Goal: Task Accomplishment & Management: Manage account settings

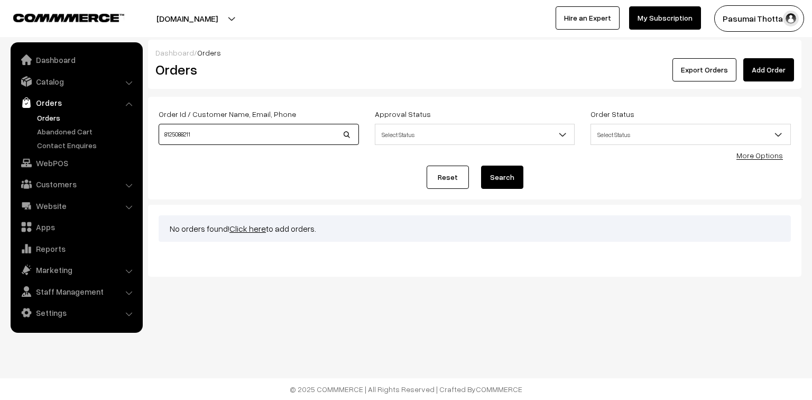
drag, startPoint x: 205, startPoint y: 138, endPoint x: 156, endPoint y: 135, distance: 48.2
click at [156, 135] on div "Order Id / Customer Name, Email, Phone 8125088211" at bounding box center [259, 129] width 216 height 44
type input "35202"
click at [481, 165] on button "Search" at bounding box center [502, 176] width 42 height 23
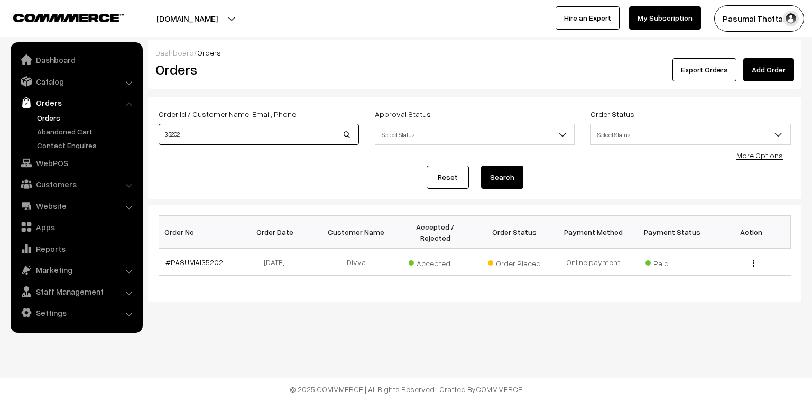
drag, startPoint x: 214, startPoint y: 136, endPoint x: 131, endPoint y: 138, distance: 83.5
click at [131, 138] on body "Thank you for showing interest. Our team will call you shortly. Close pasumaith…" at bounding box center [406, 200] width 812 height 400
click at [48, 80] on link "Catalog" at bounding box center [76, 81] width 126 height 19
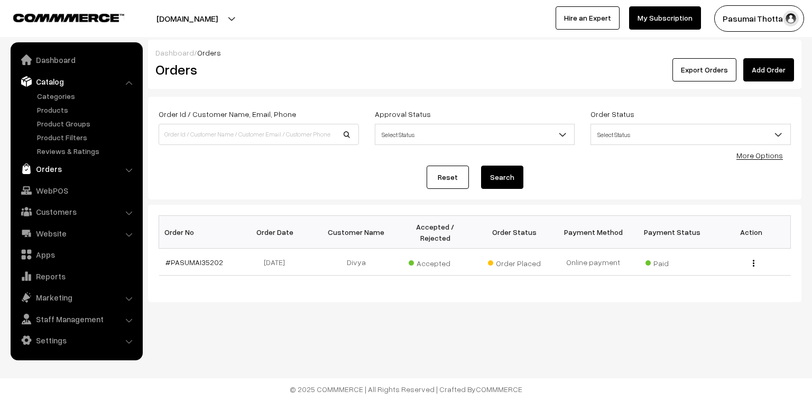
click at [51, 173] on link "Orders" at bounding box center [76, 168] width 126 height 19
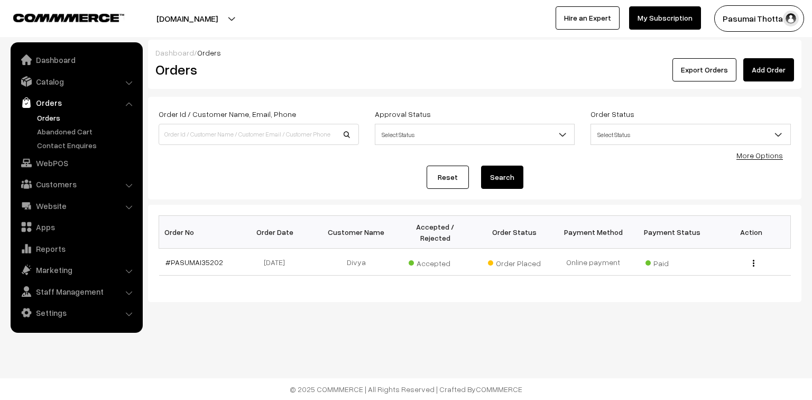
click at [49, 118] on link "Orders" at bounding box center [86, 117] width 105 height 11
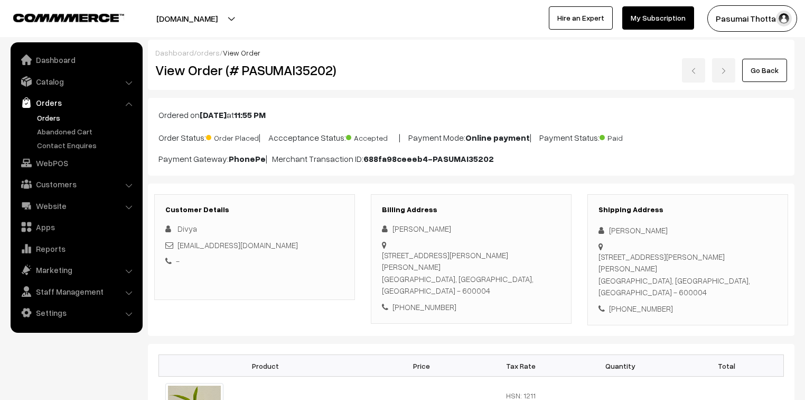
scroll to position [127, 0]
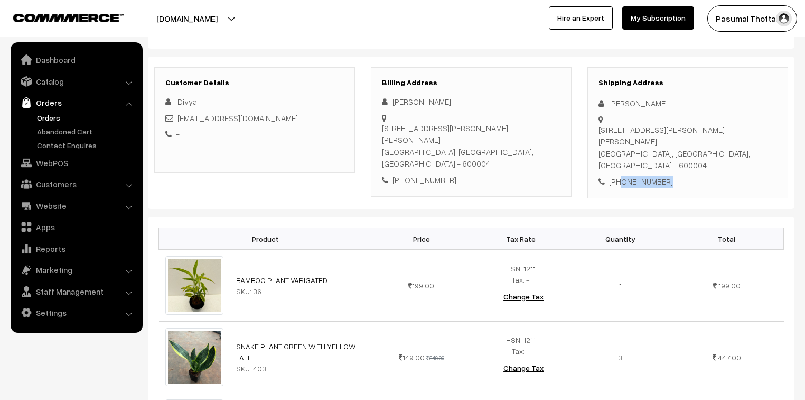
drag, startPoint x: 620, startPoint y: 170, endPoint x: 670, endPoint y: 169, distance: 49.7
click at [670, 175] on div "[PHONE_NUMBER]" at bounding box center [688, 181] width 179 height 12
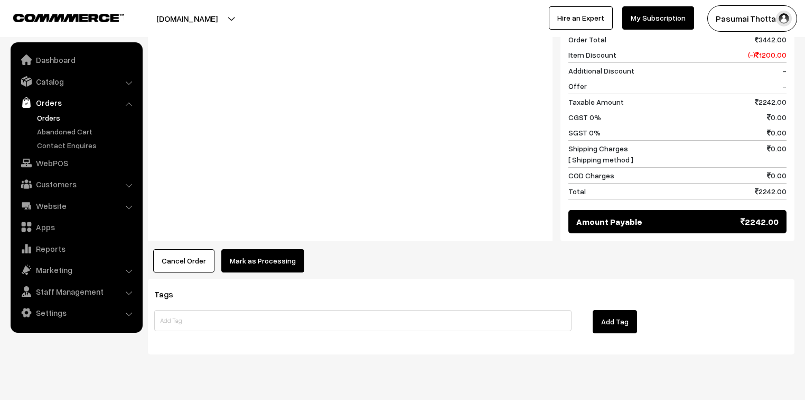
scroll to position [930, 0]
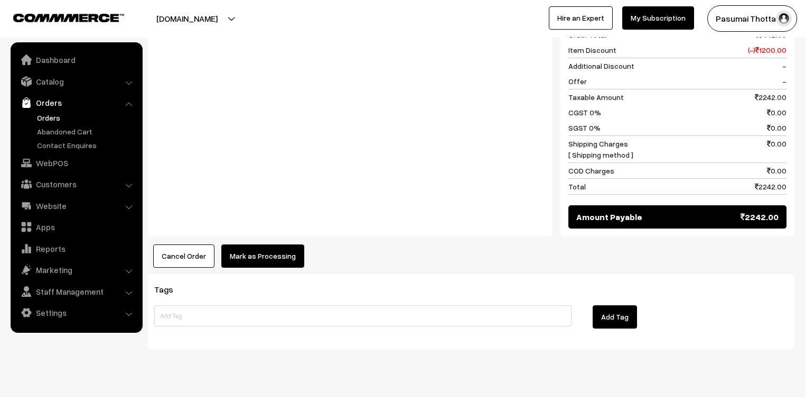
click at [272, 244] on button "Mark as Processing" at bounding box center [262, 255] width 83 height 23
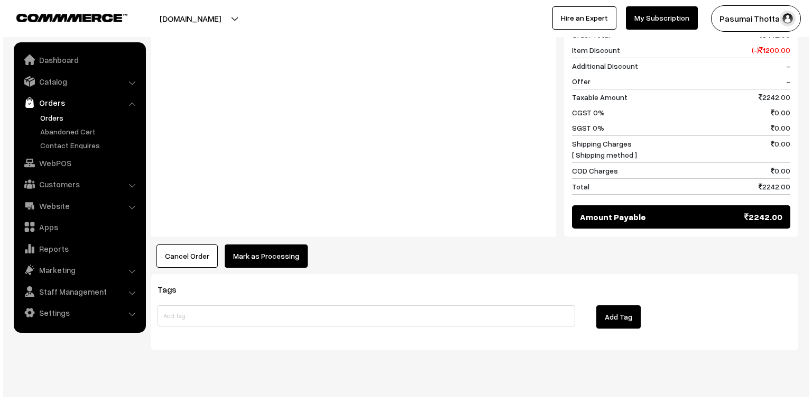
scroll to position [935, 0]
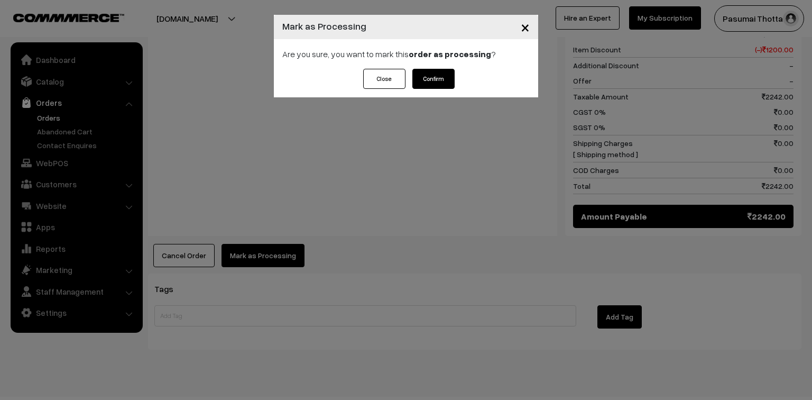
click at [434, 80] on button "Confirm" at bounding box center [433, 79] width 42 height 20
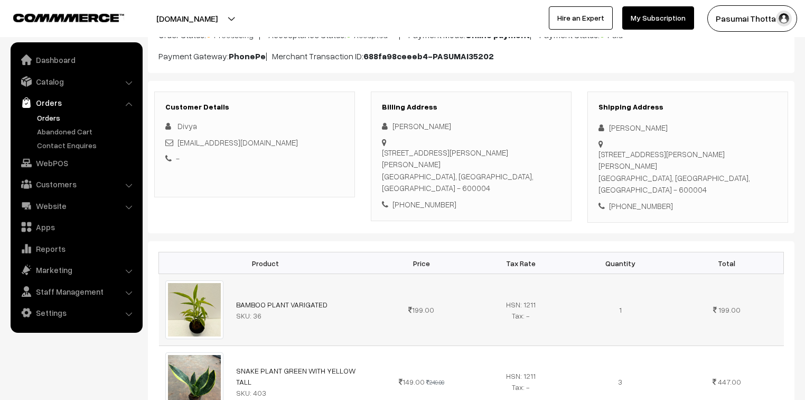
scroll to position [127, 0]
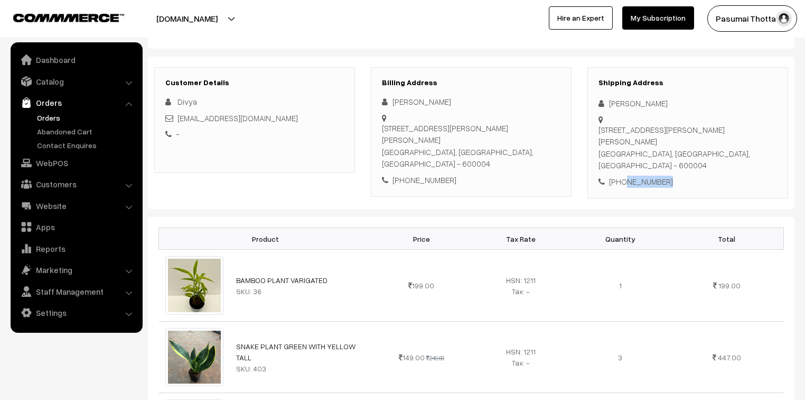
drag, startPoint x: 622, startPoint y: 169, endPoint x: 668, endPoint y: 169, distance: 45.5
click at [668, 175] on div "[PHONE_NUMBER]" at bounding box center [688, 181] width 179 height 12
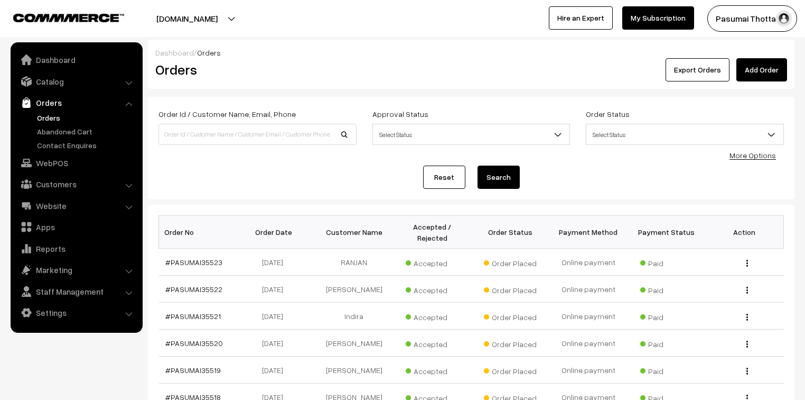
click at [747, 154] on link "More Options" at bounding box center [753, 155] width 47 height 9
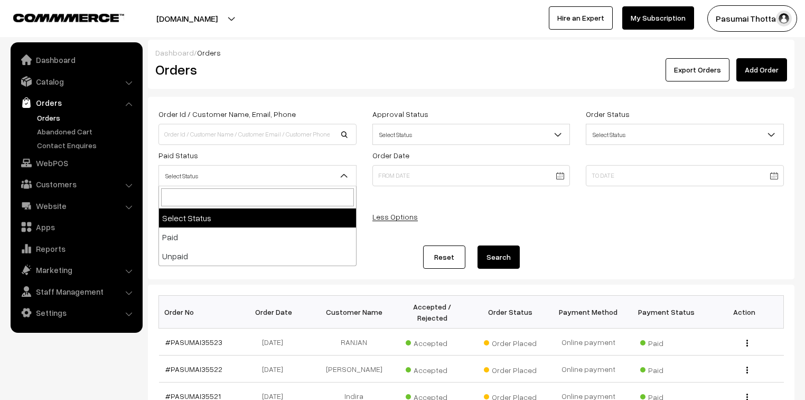
click at [208, 170] on span "Select Status" at bounding box center [257, 175] width 197 height 18
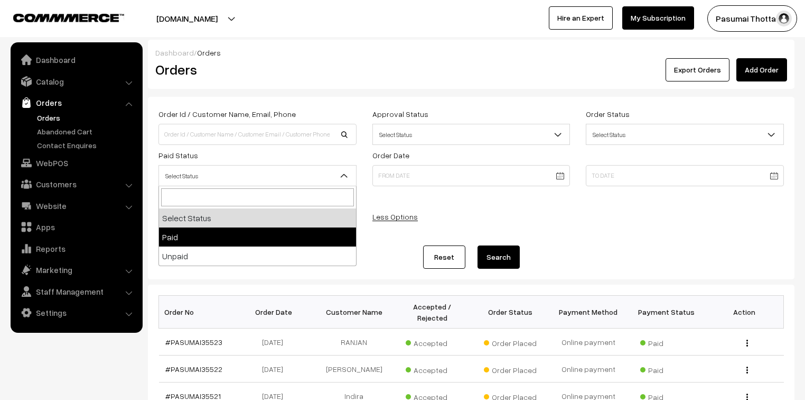
select select "1"
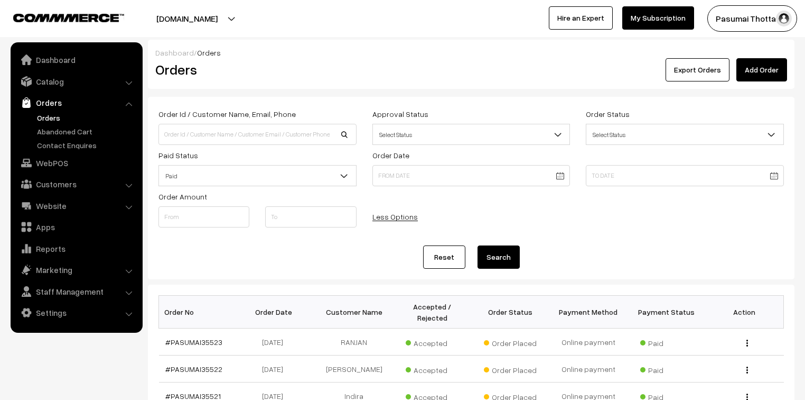
click at [505, 258] on button "Search" at bounding box center [499, 256] width 42 height 23
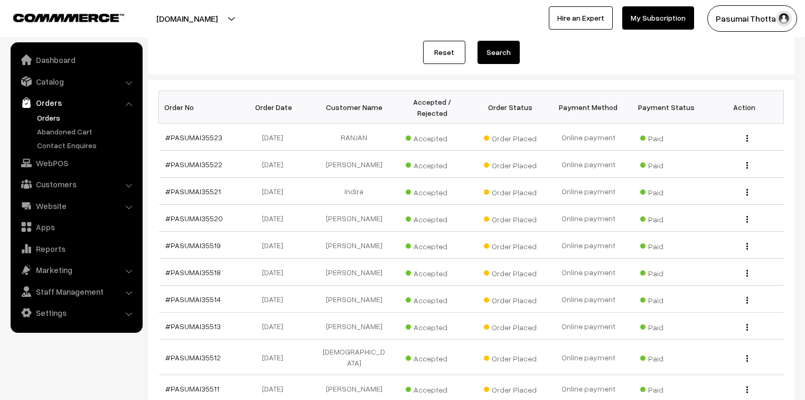
scroll to position [327, 0]
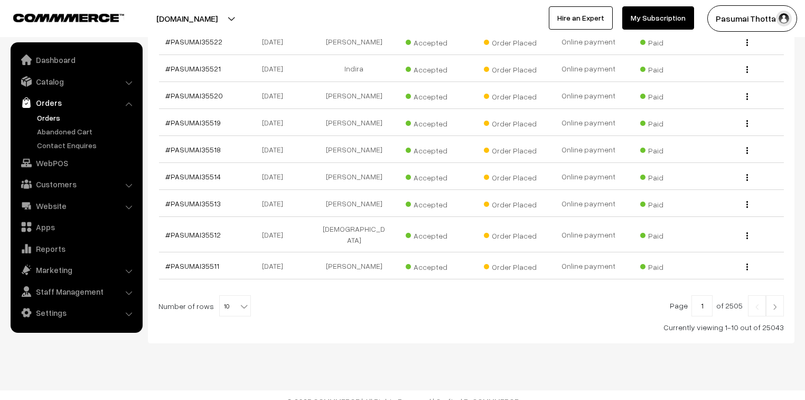
click at [239, 301] on b at bounding box center [244, 306] width 11 height 11
select select "100"
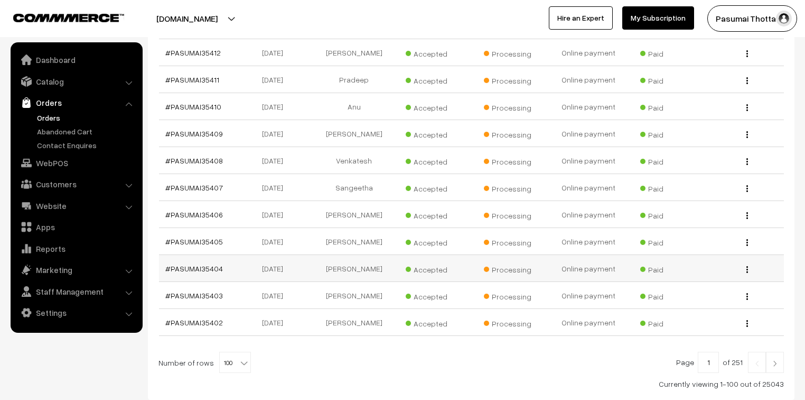
scroll to position [2752, 0]
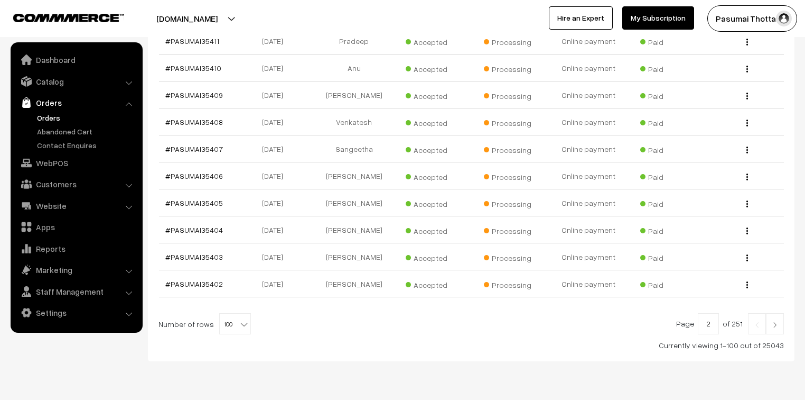
type input "2"
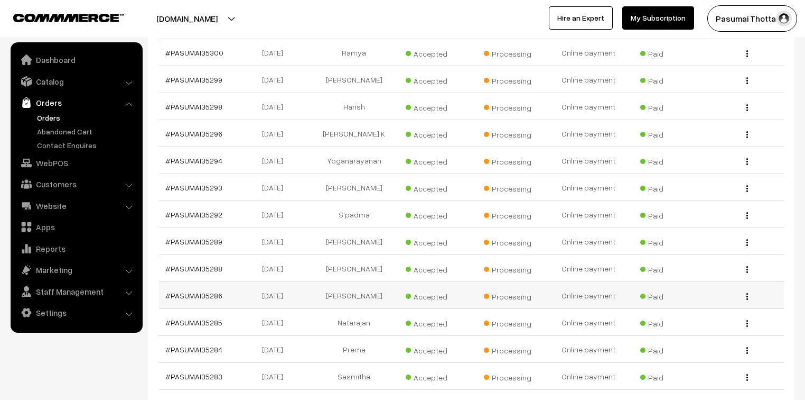
scroll to position [2744, 0]
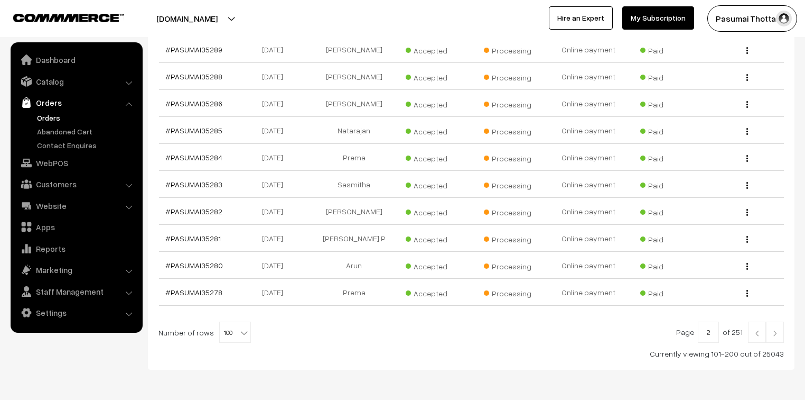
click at [717, 321] on input "2" at bounding box center [708, 331] width 21 height 21
type input "3"
click at [717, 321] on input "3" at bounding box center [708, 331] width 21 height 21
type input "4"
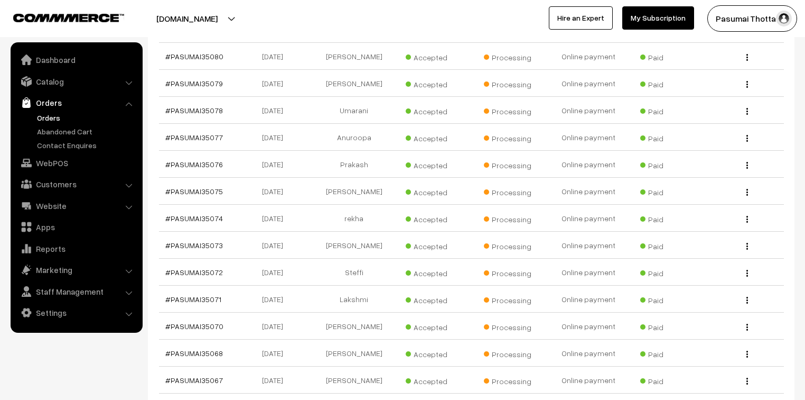
scroll to position [1649, 0]
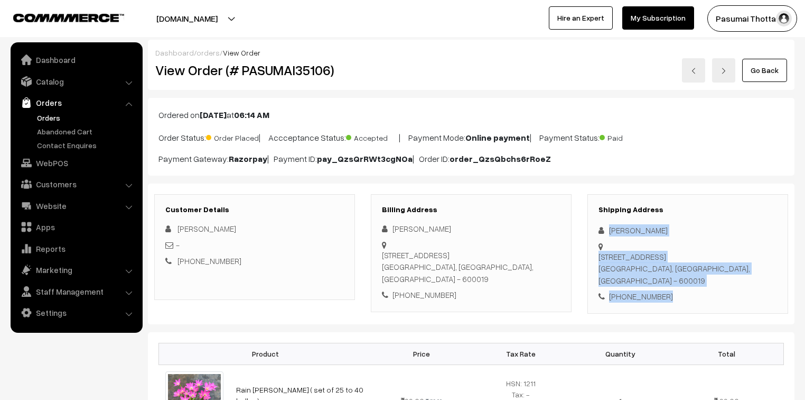
drag, startPoint x: 608, startPoint y: 231, endPoint x: 676, endPoint y: 273, distance: 79.2
click at [676, 273] on div "Shipping Address [PERSON_NAME] [STREET_ADDRESS] [PHONE_NUMBER]" at bounding box center [688, 253] width 201 height 119
